Goal: Task Accomplishment & Management: Complete application form

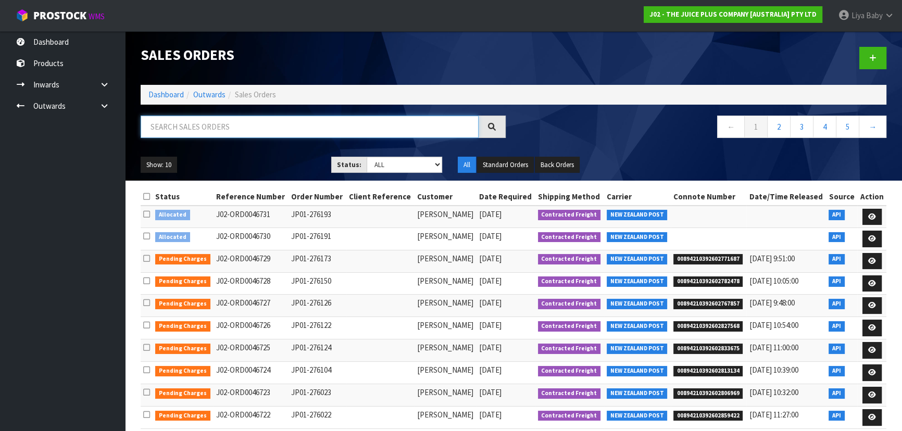
click at [239, 125] on input "text" at bounding box center [310, 127] width 338 height 22
click at [61, 35] on link "Dashboard" at bounding box center [62, 41] width 125 height 21
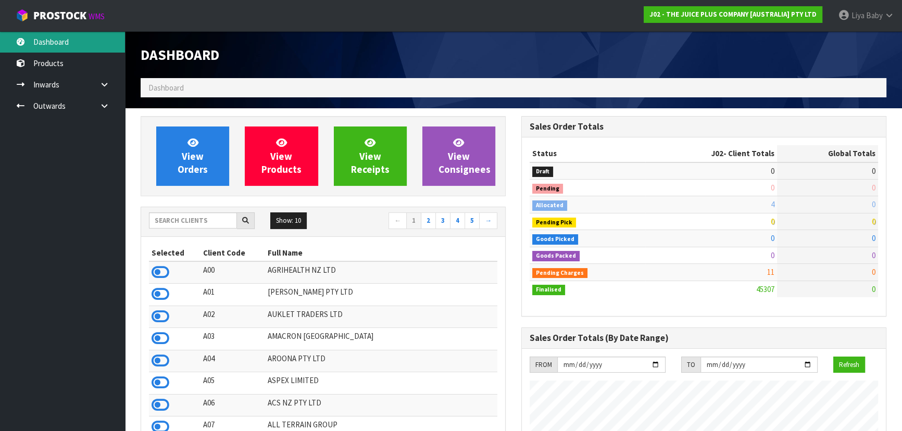
scroll to position [788, 380]
click at [171, 226] on input "text" at bounding box center [193, 221] width 88 height 16
click at [167, 221] on input "text" at bounding box center [193, 221] width 88 height 16
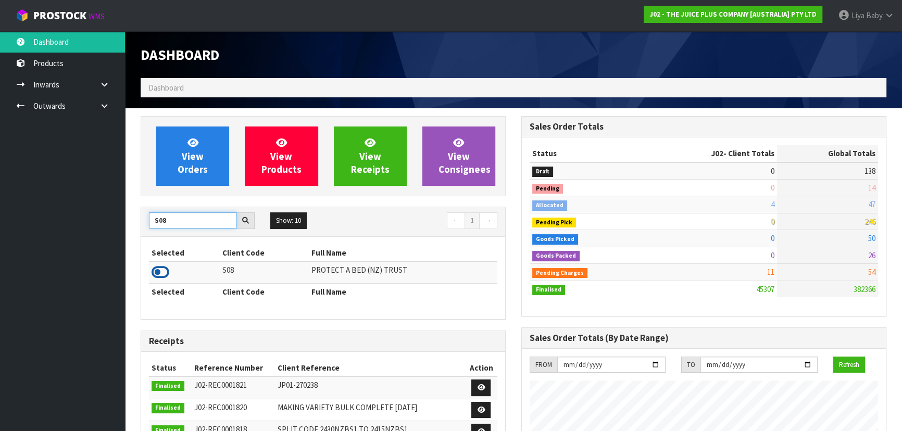
type input "S08"
click at [157, 271] on icon at bounding box center [161, 273] width 18 height 16
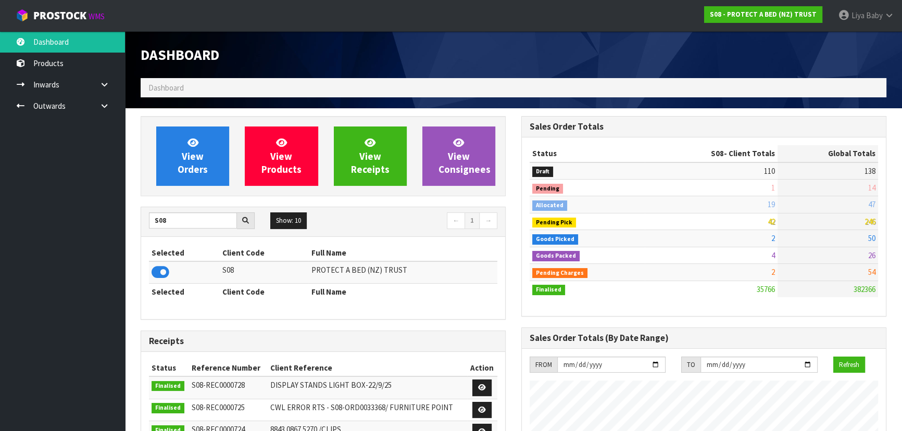
scroll to position [821, 380]
click at [199, 173] on span "View Orders" at bounding box center [193, 155] width 30 height 39
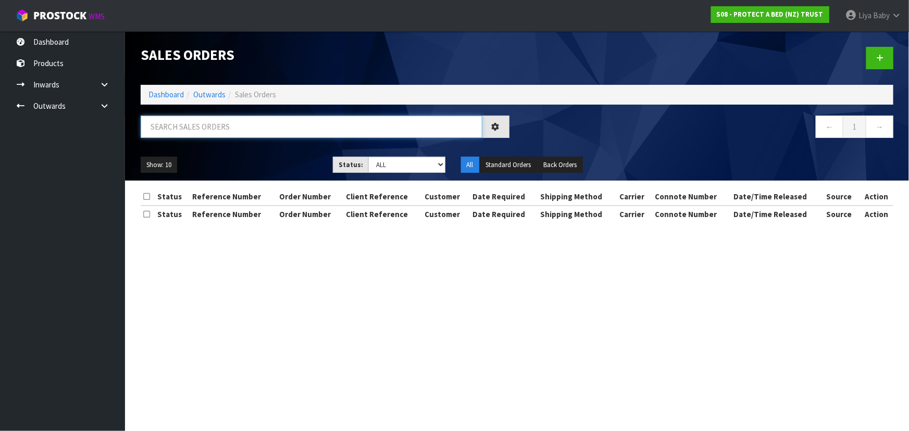
click at [263, 130] on input "text" at bounding box center [312, 127] width 342 height 22
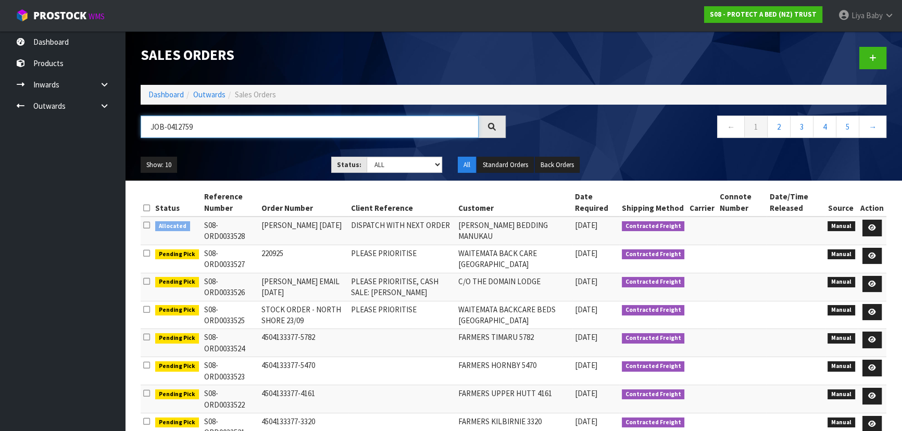
type input "JOB-0412759"
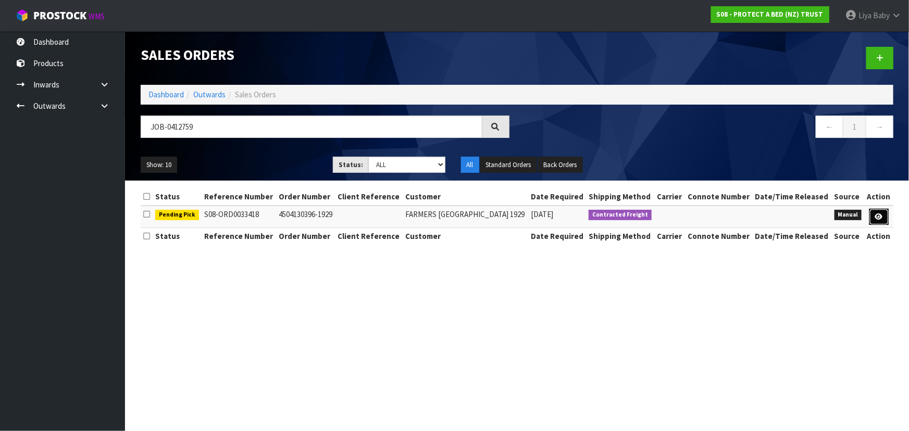
click at [880, 221] on link at bounding box center [878, 217] width 19 height 17
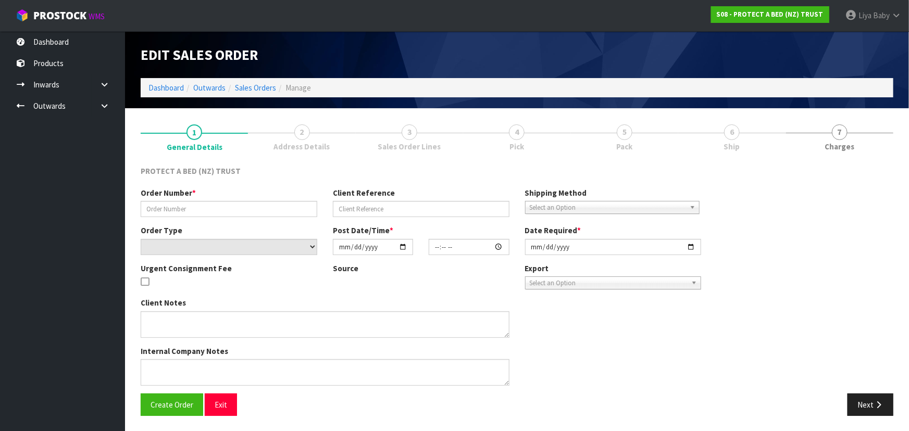
type input "4504130396-1929"
select select "number:0"
type input "[DATE]"
type input "09:07:00.000"
type input "[DATE]"
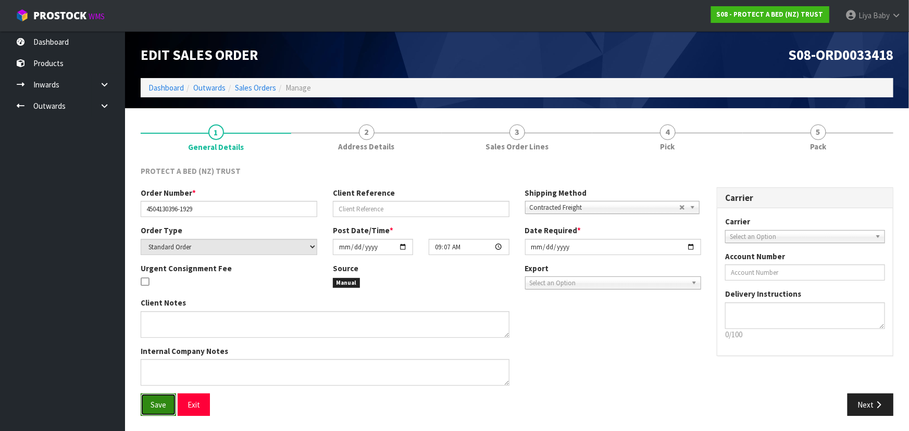
click at [164, 402] on span "Save" at bounding box center [159, 405] width 16 height 10
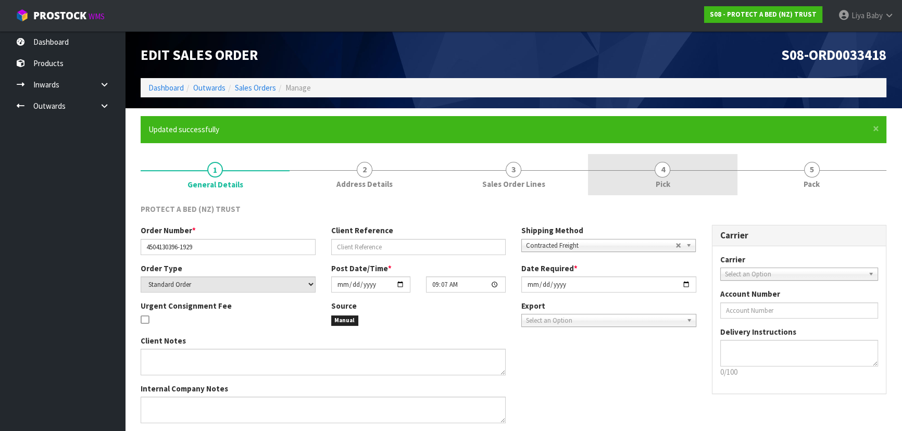
click at [672, 181] on link "4 Pick" at bounding box center [662, 174] width 149 height 41
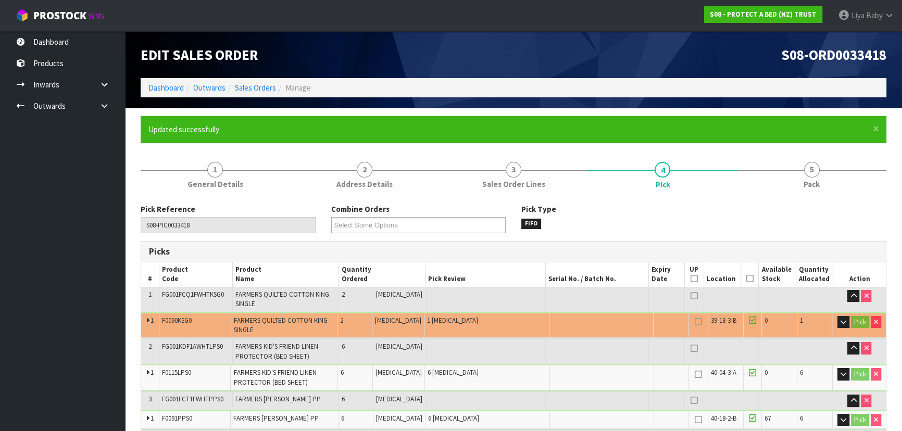
click at [746, 279] on icon at bounding box center [749, 279] width 7 height 1
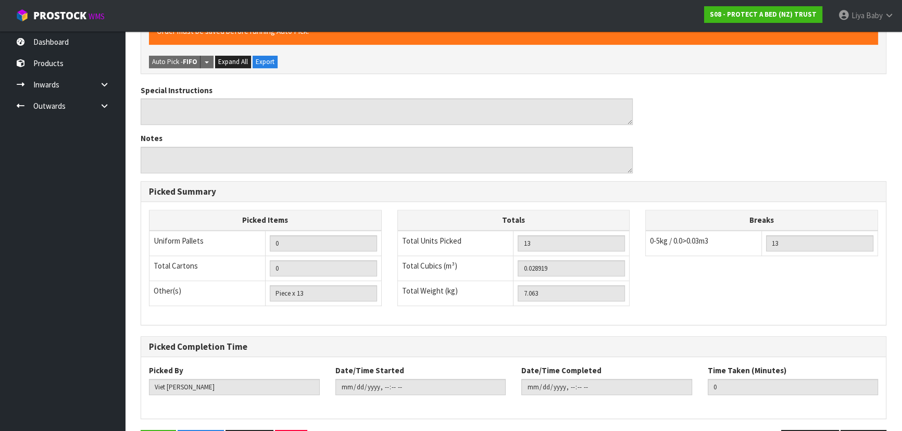
scroll to position [490, 0]
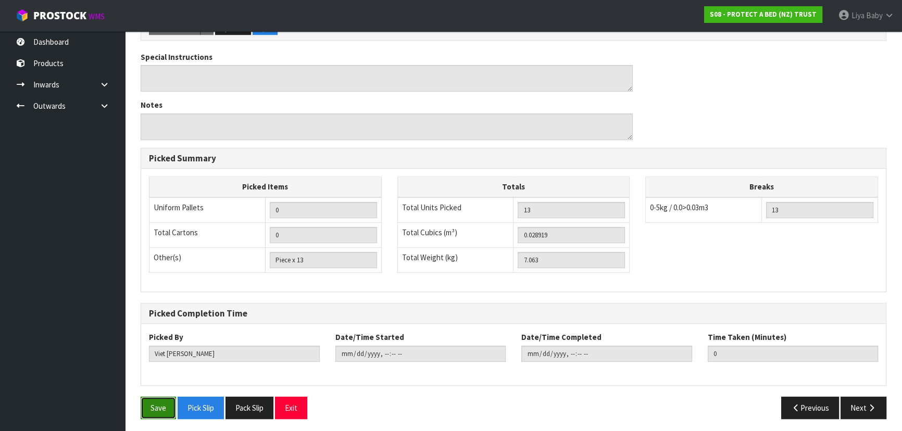
click at [147, 406] on button "Save" at bounding box center [158, 408] width 35 height 22
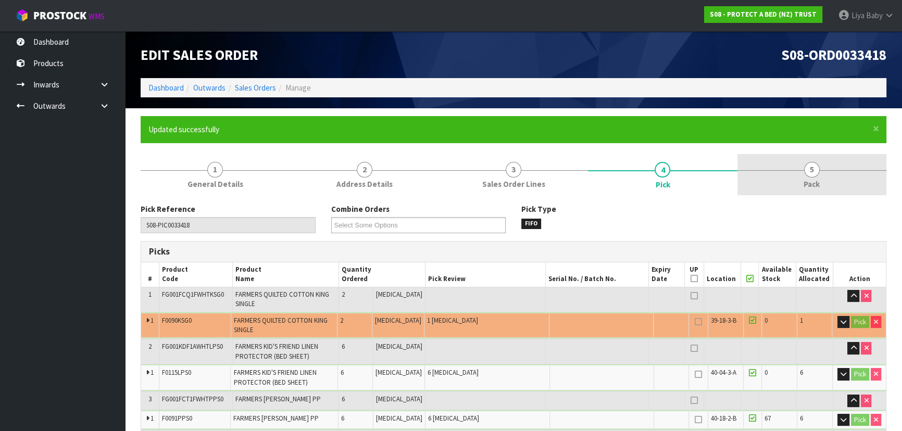
click at [824, 183] on link "5 Pack" at bounding box center [812, 174] width 149 height 41
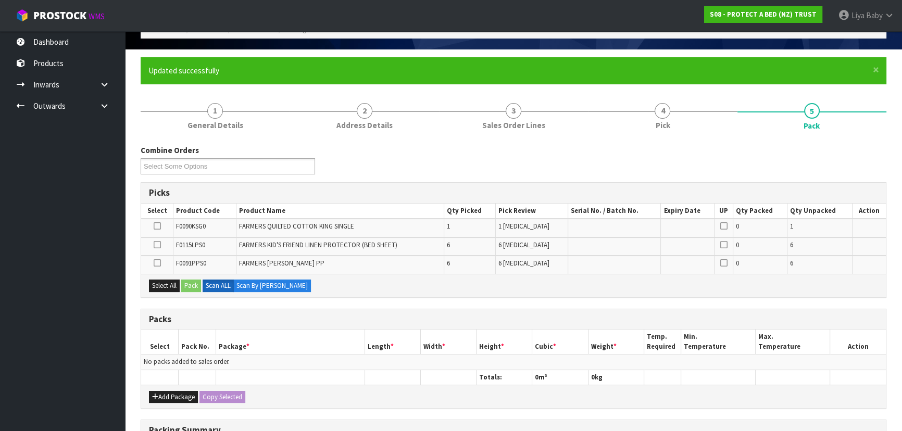
scroll to position [189, 0]
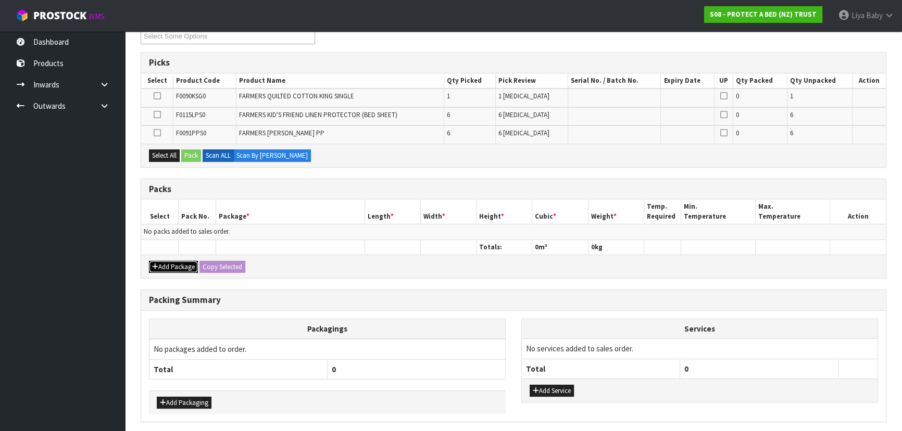
click at [168, 265] on button "Add Package" at bounding box center [173, 267] width 49 height 13
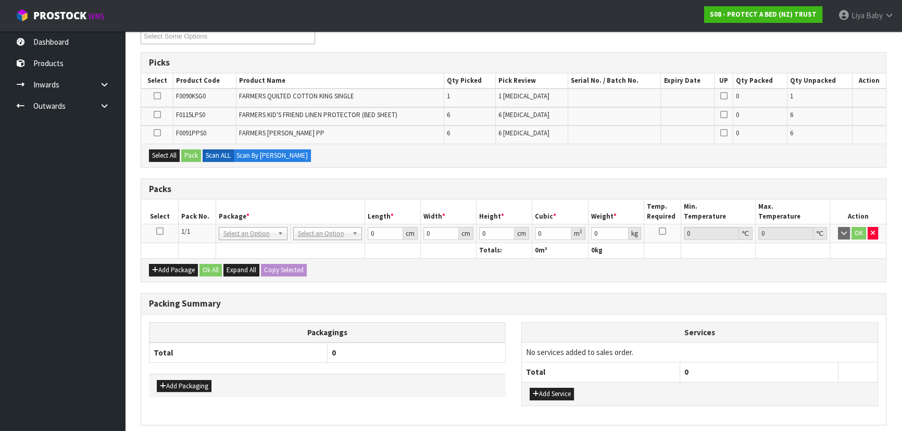
click at [161, 232] on icon at bounding box center [159, 231] width 7 height 1
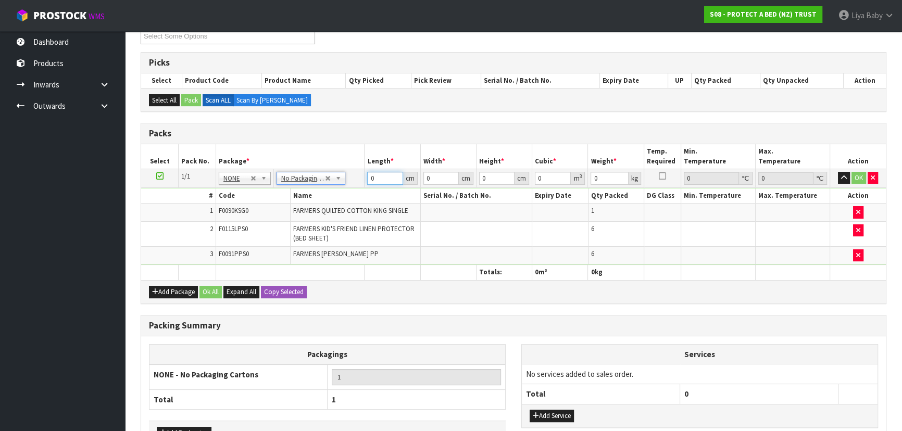
click at [382, 178] on input "0" at bounding box center [384, 178] width 35 height 13
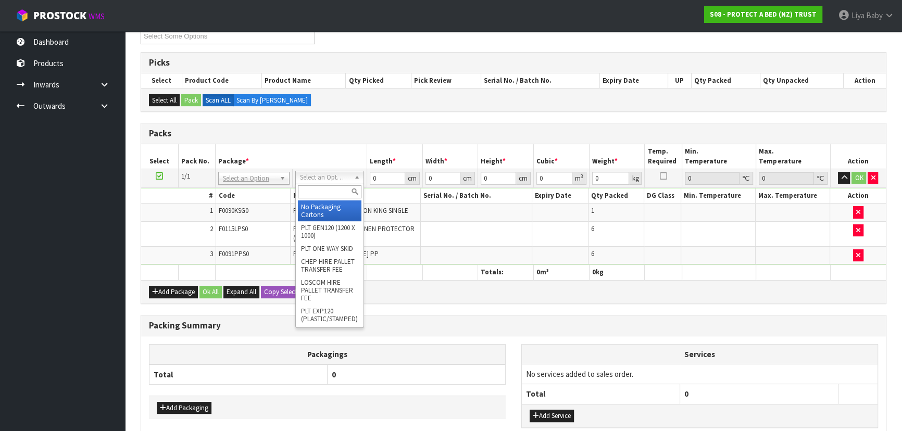
click at [337, 189] on input "text" at bounding box center [330, 191] width 64 height 13
type input "OC"
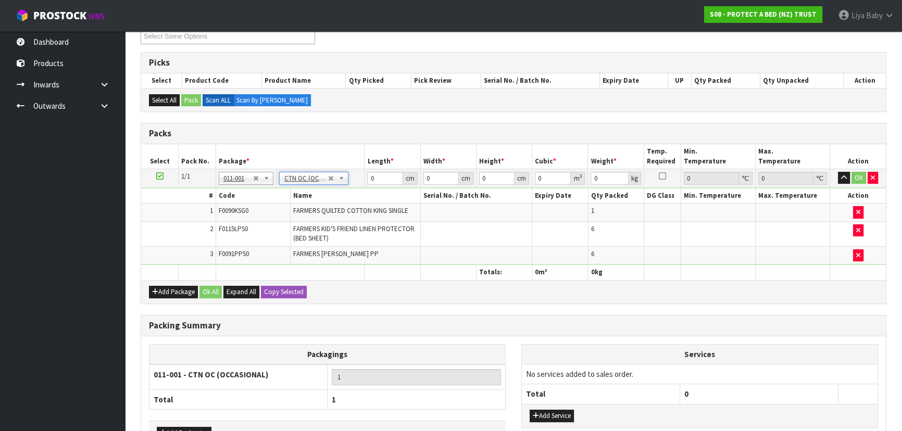
type input "7.063"
click at [384, 172] on input "0" at bounding box center [384, 178] width 35 height 13
type input "58"
type input "48"
type input "3"
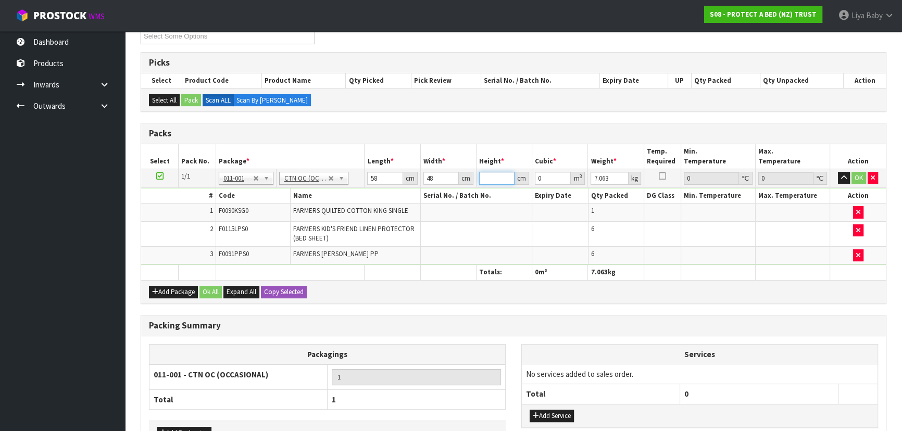
type input "0.008352"
type input "32"
type input "0.089088"
type input "32"
type input "7"
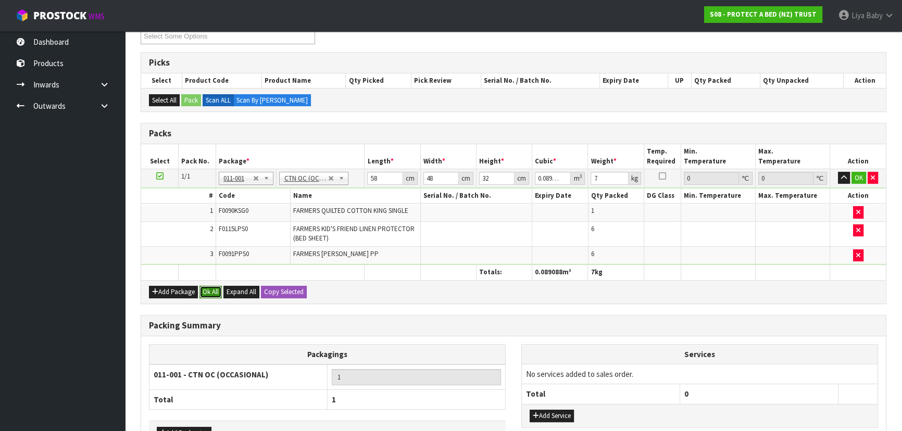
click at [219, 286] on button "Ok All" at bounding box center [210, 292] width 22 height 13
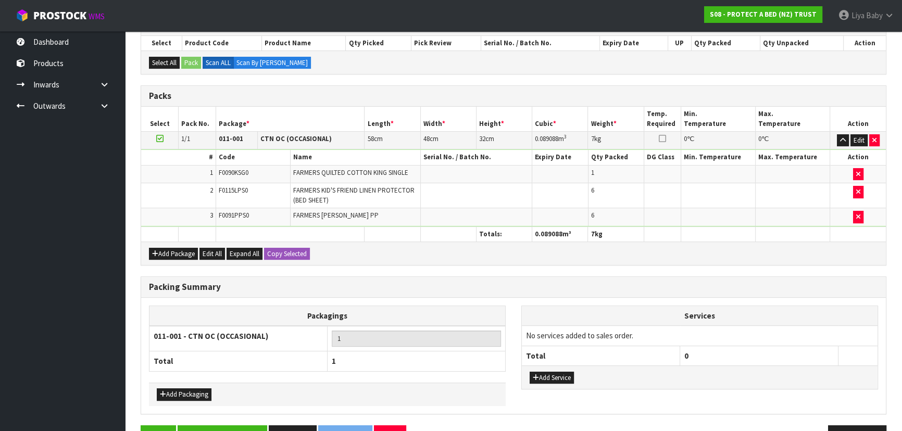
scroll to position [256, 0]
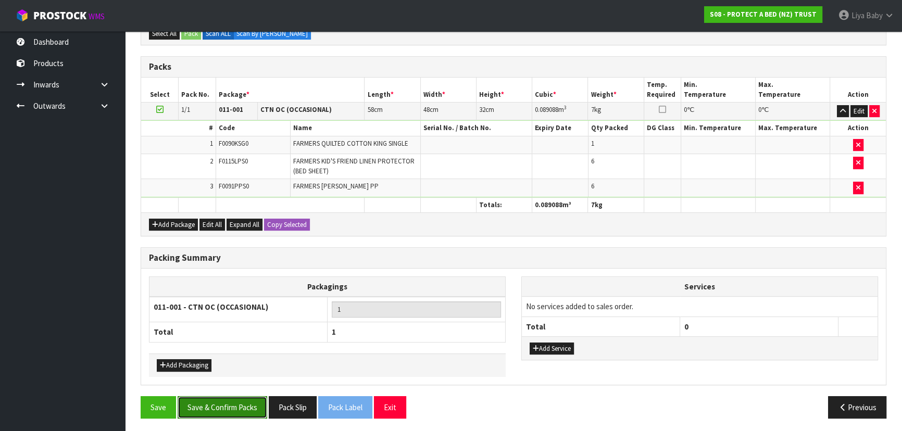
click at [241, 411] on button "Save & Confirm Packs" at bounding box center [223, 407] width 90 height 22
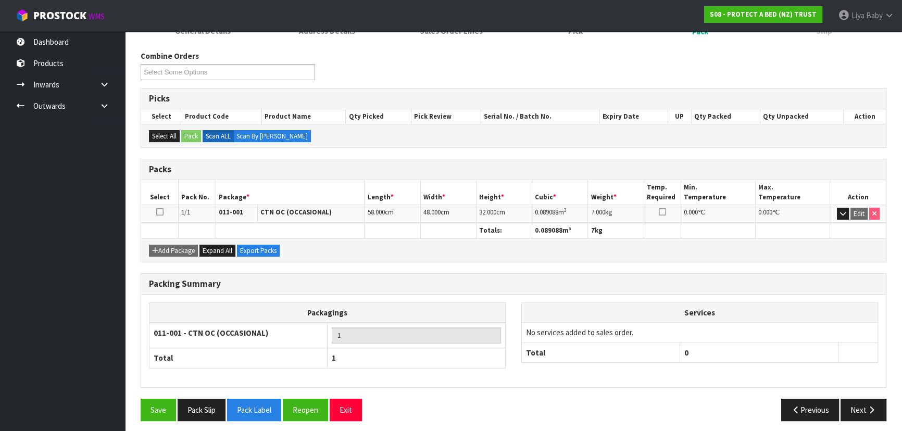
scroll to position [156, 0]
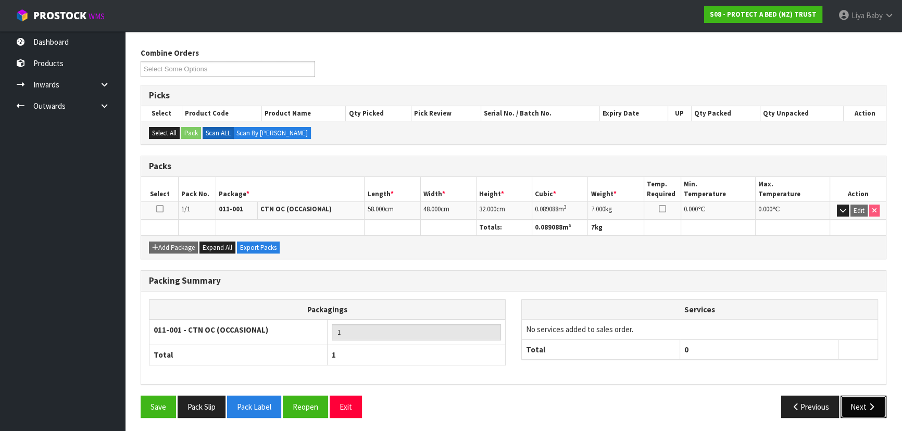
click at [851, 406] on button "Next" at bounding box center [864, 407] width 46 height 22
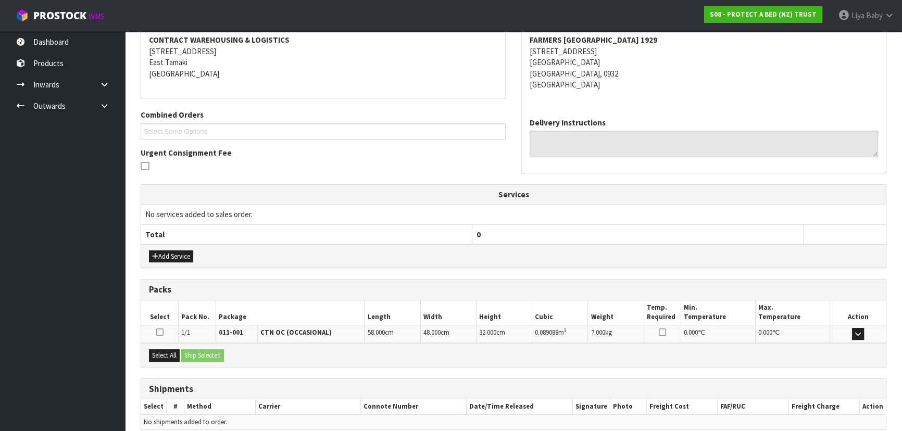
scroll to position [244, 0]
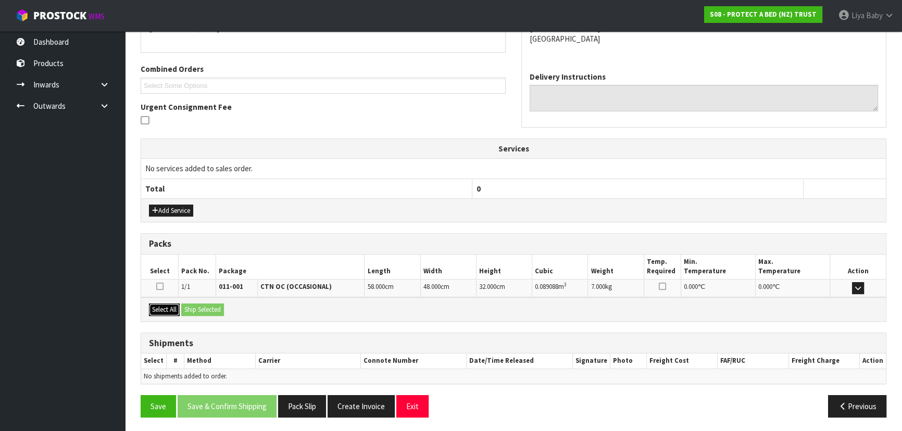
click at [166, 310] on button "Select All" at bounding box center [164, 310] width 31 height 13
click at [198, 306] on button "Ship Selected" at bounding box center [202, 310] width 43 height 13
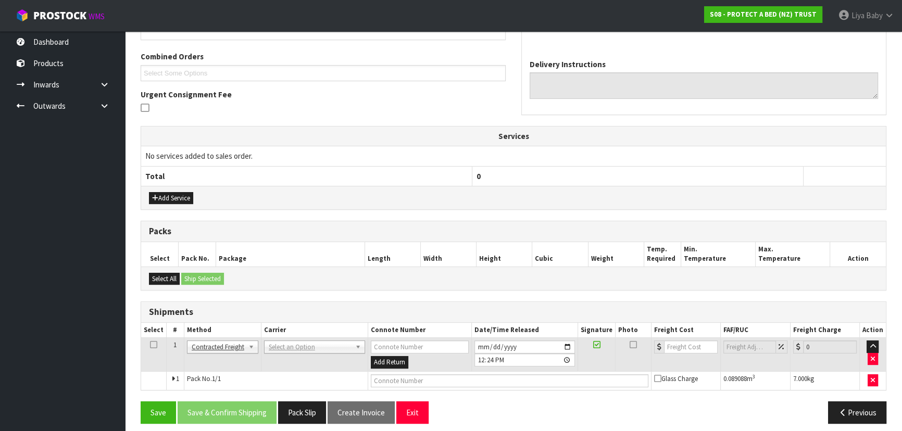
scroll to position [263, 0]
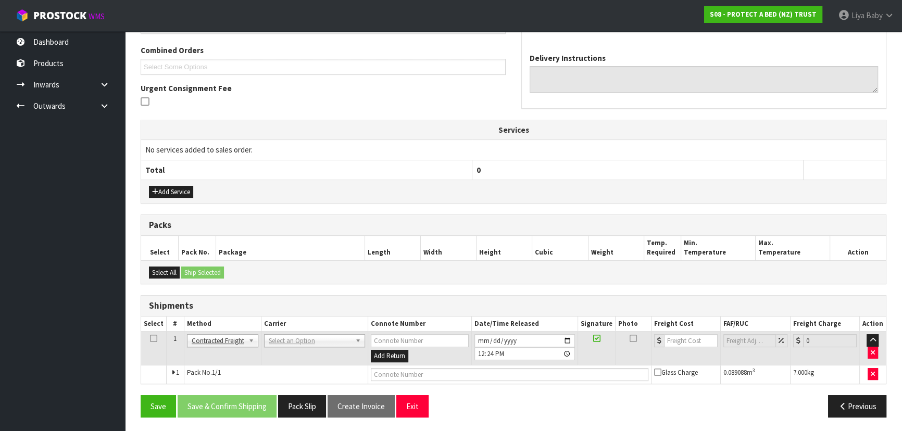
drag, startPoint x: 152, startPoint y: 335, endPoint x: 185, endPoint y: 351, distance: 36.8
click at [152, 339] on icon at bounding box center [153, 339] width 7 height 1
drag, startPoint x: 320, startPoint y: 338, endPoint x: 311, endPoint y: 342, distance: 9.8
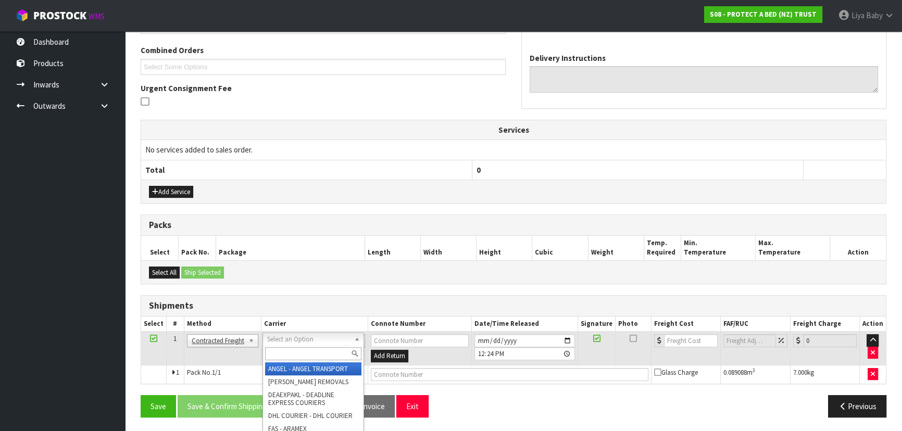
drag, startPoint x: 305, startPoint y: 349, endPoint x: 285, endPoint y: 399, distance: 53.8
click at [321, 346] on div at bounding box center [313, 353] width 101 height 17
click at [320, 347] on input "text" at bounding box center [313, 353] width 96 height 13
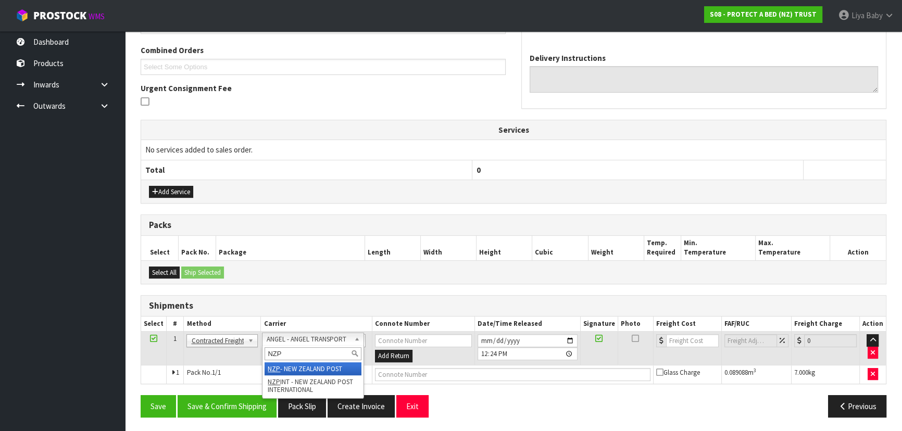
type input "NZP"
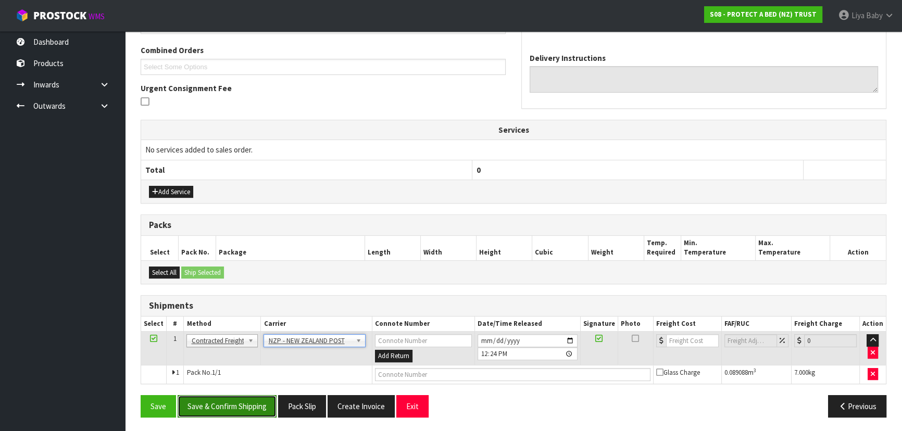
click at [235, 400] on button "Save & Confirm Shipping" at bounding box center [227, 406] width 99 height 22
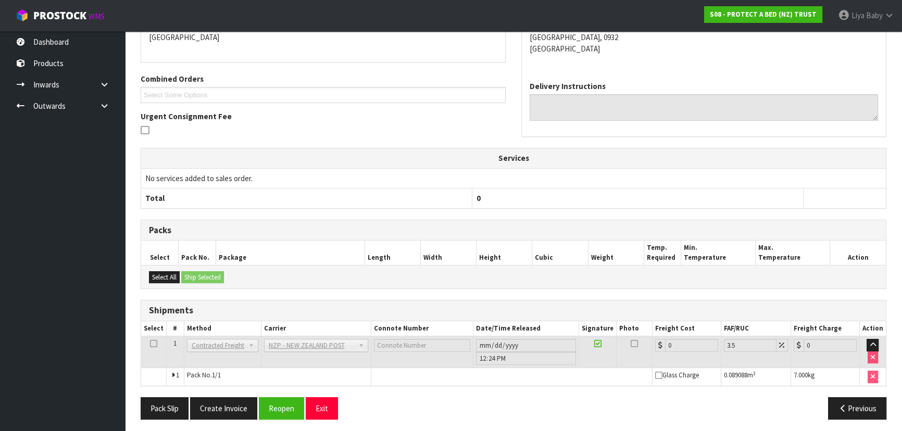
scroll to position [248, 0]
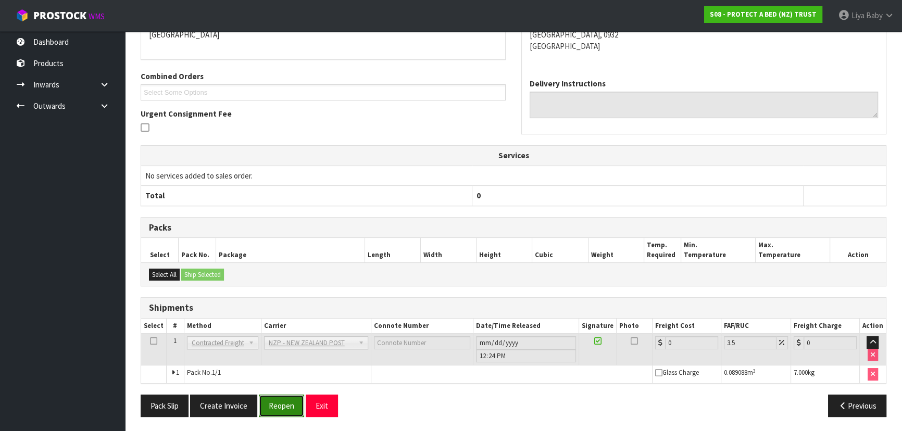
click at [287, 415] on button "Reopen" at bounding box center [281, 406] width 45 height 22
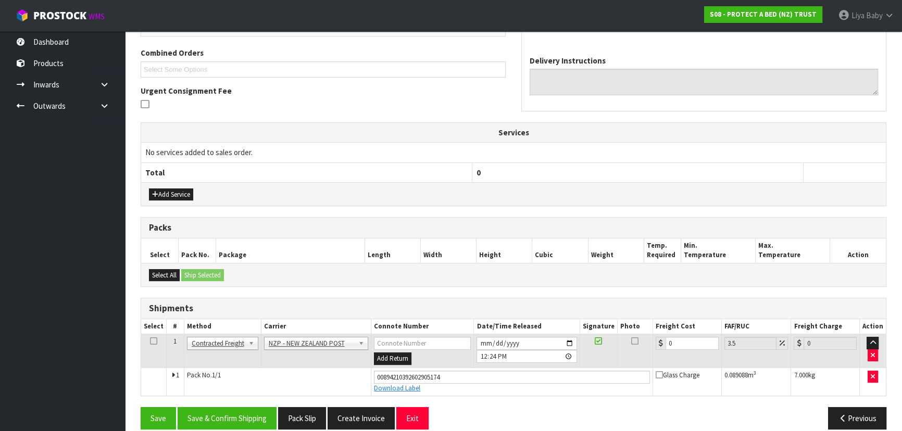
scroll to position [272, 0]
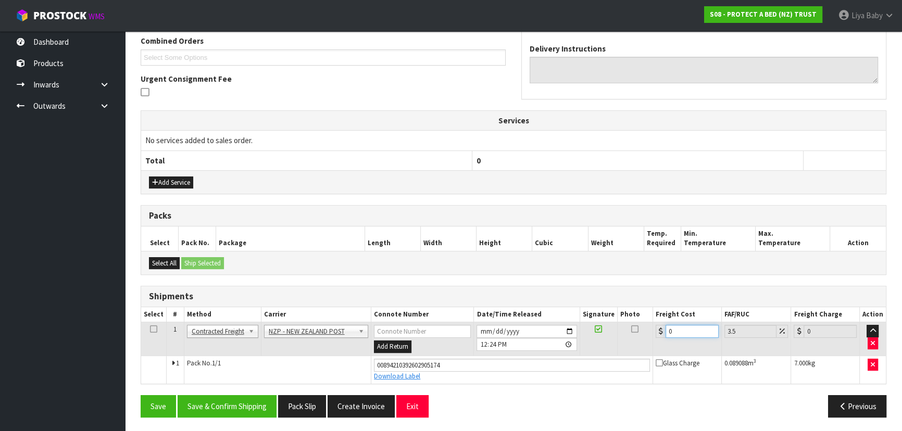
click at [693, 333] on input "0" at bounding box center [692, 331] width 53 height 13
type input "4"
type input "4.14"
type input "4.3"
type input "4.45"
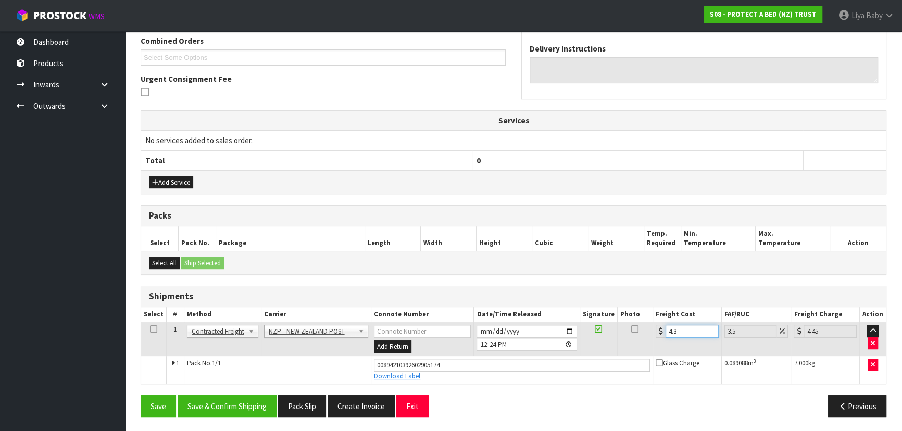
type input "4.33"
type input "4.48"
type input "4.33"
click at [152, 329] on icon at bounding box center [153, 329] width 7 height 1
click at [241, 407] on button "Save & Confirm Shipping" at bounding box center [227, 406] width 99 height 22
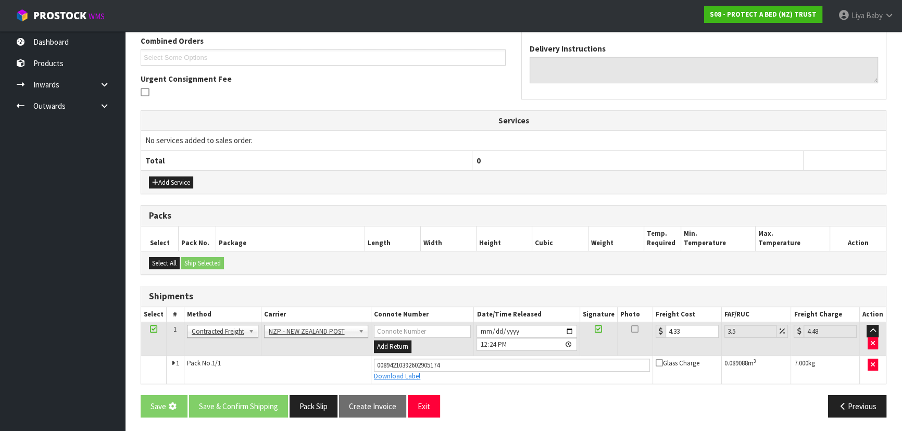
scroll to position [0, 0]
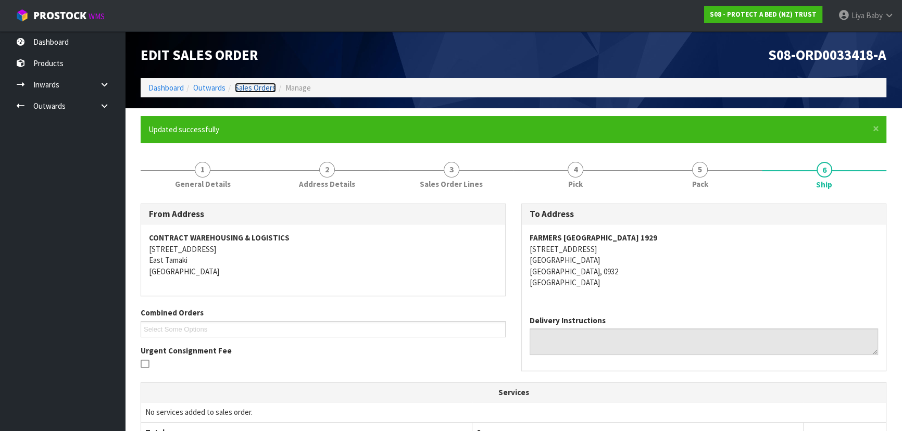
click at [263, 85] on link "Sales Orders" at bounding box center [255, 88] width 41 height 10
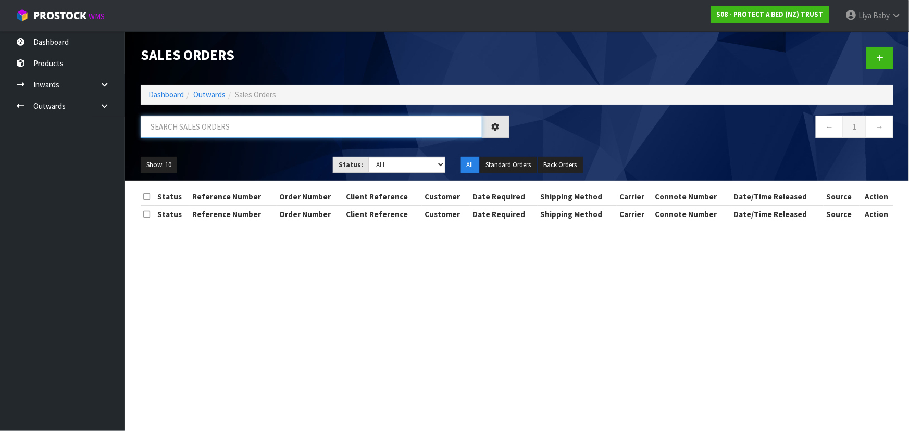
click at [254, 127] on input "text" at bounding box center [312, 127] width 342 height 22
